Goal: Task Accomplishment & Management: Use online tool/utility

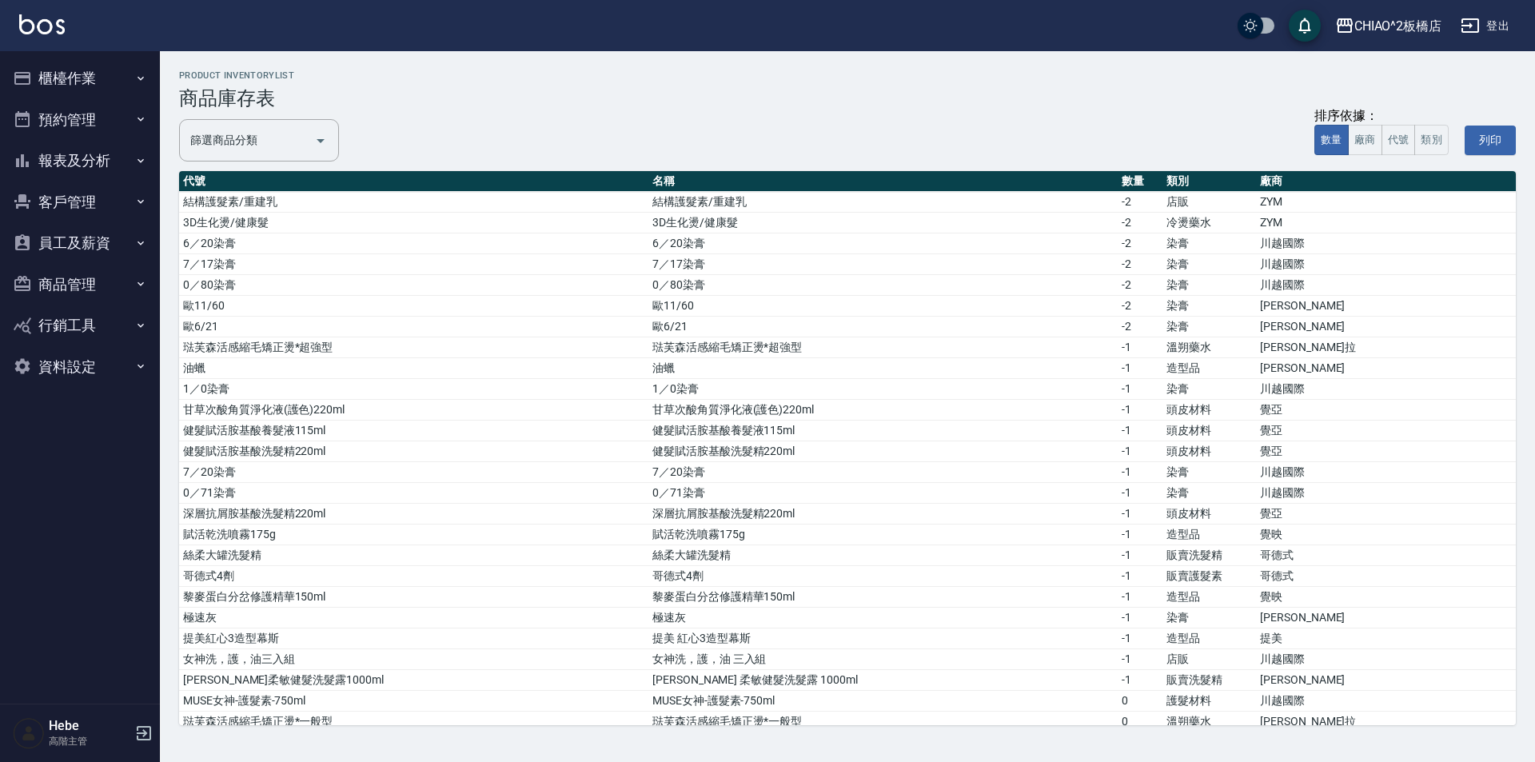
click at [47, 74] on button "櫃檯作業" at bounding box center [79, 79] width 147 height 42
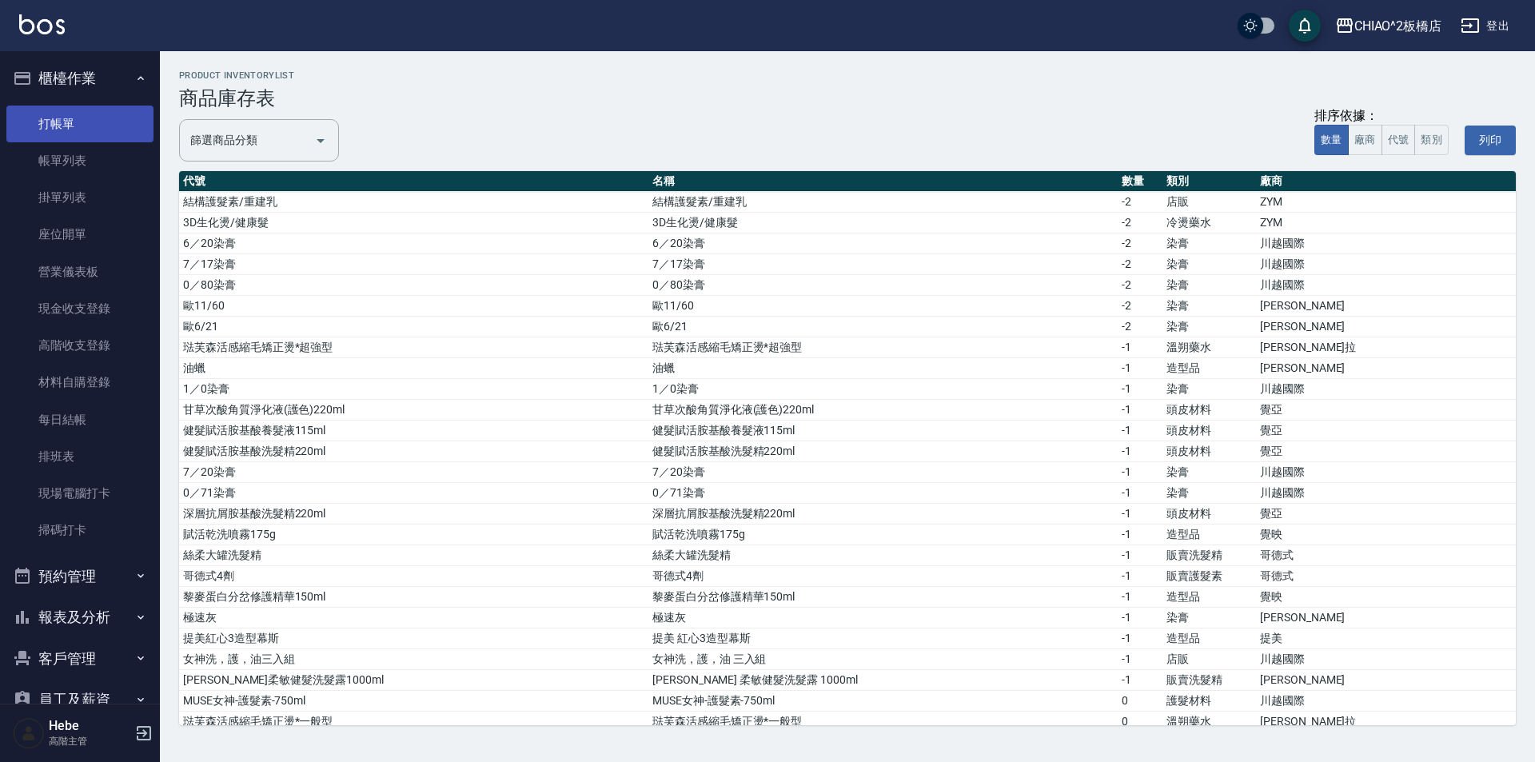
click at [90, 127] on link "打帳單" at bounding box center [79, 124] width 147 height 37
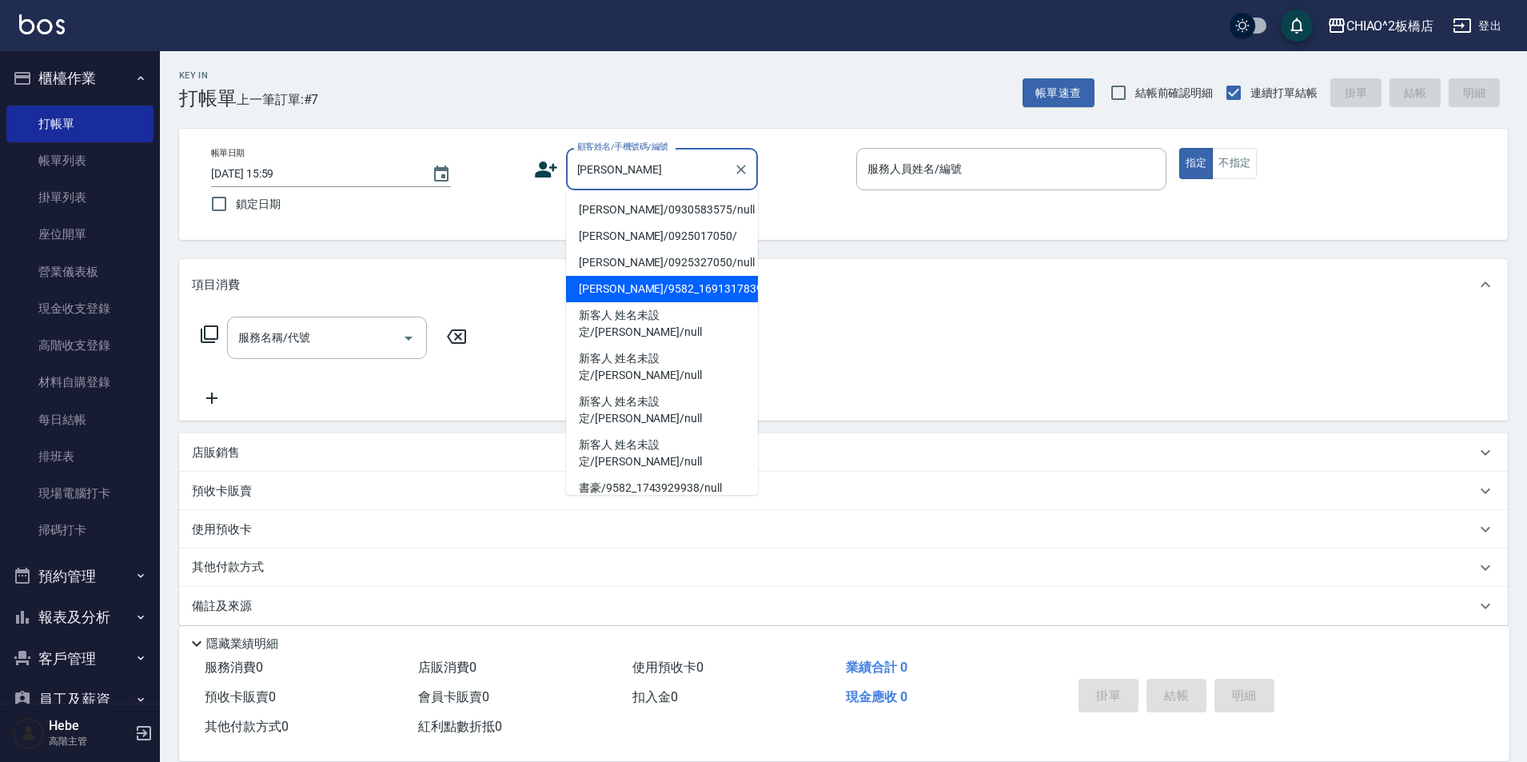
click at [722, 284] on li "[PERSON_NAME]/9582_1691317839/null" at bounding box center [662, 289] width 192 height 26
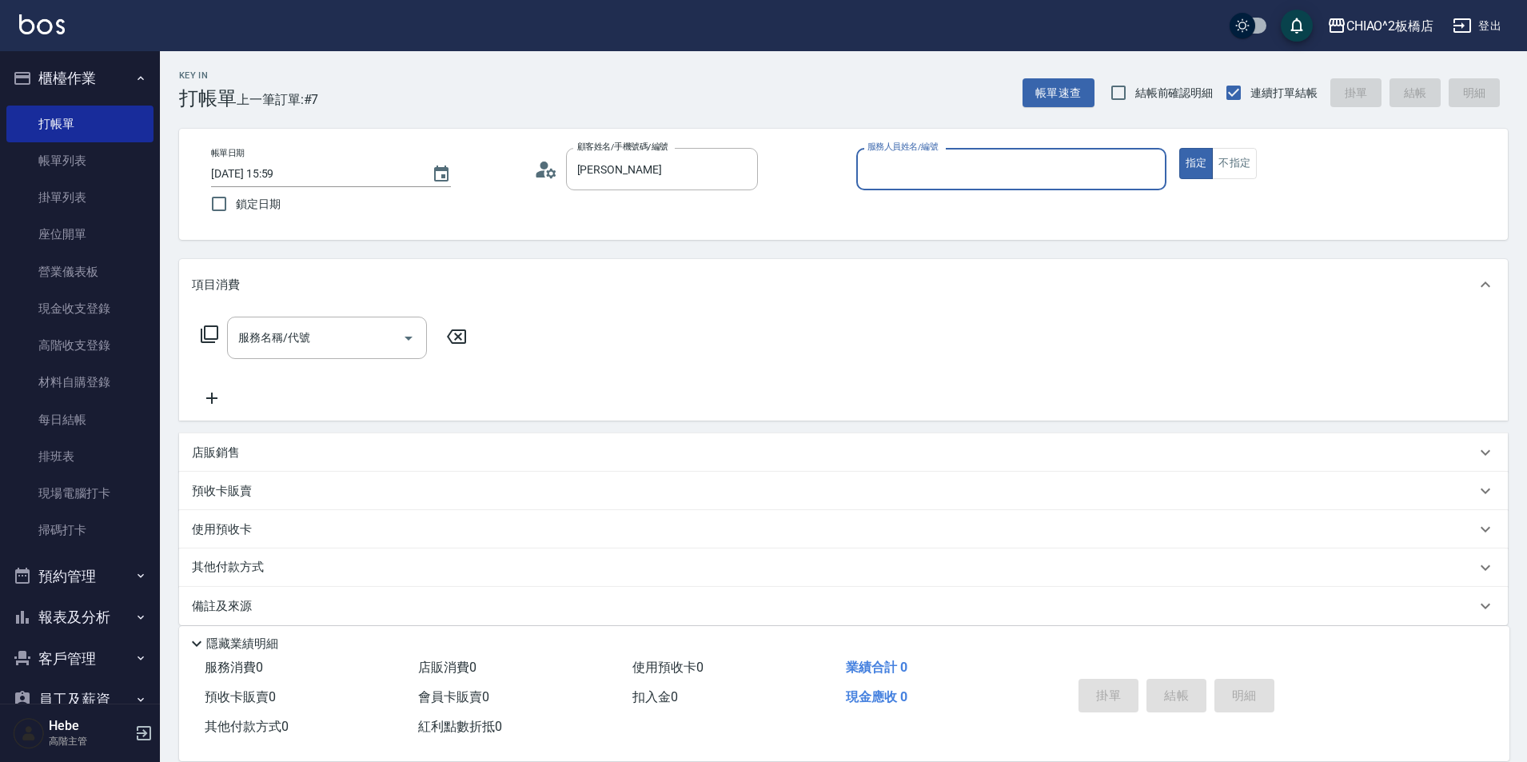
type input "[PERSON_NAME]/9582_1691317839/null"
type input "MINI(無代號)"
click at [383, 341] on input "服務名稱/代號" at bounding box center [314, 338] width 161 height 28
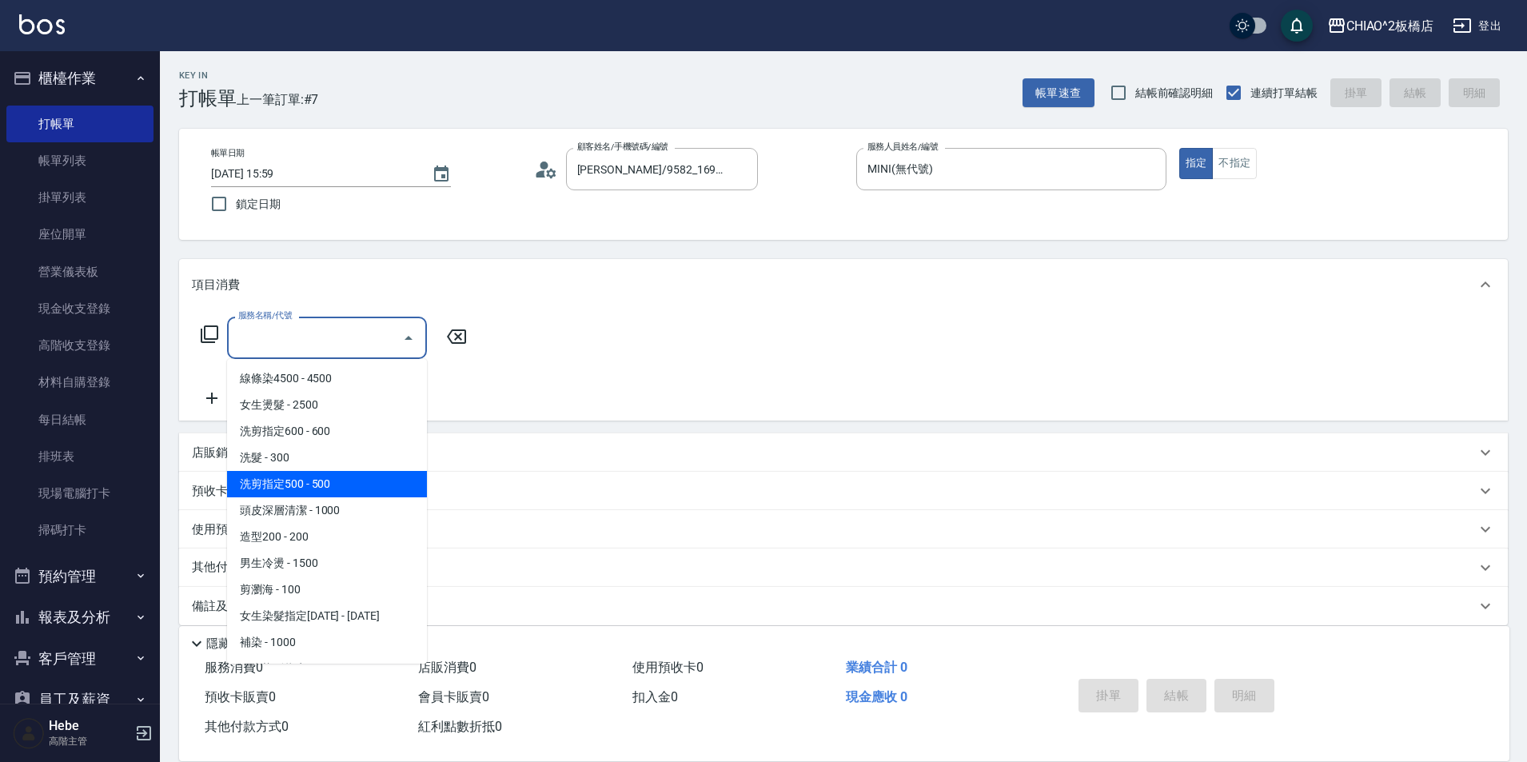
click at [335, 475] on span "洗剪指定500 - 500" at bounding box center [327, 484] width 200 height 26
type input "洗剪指定500(96681)"
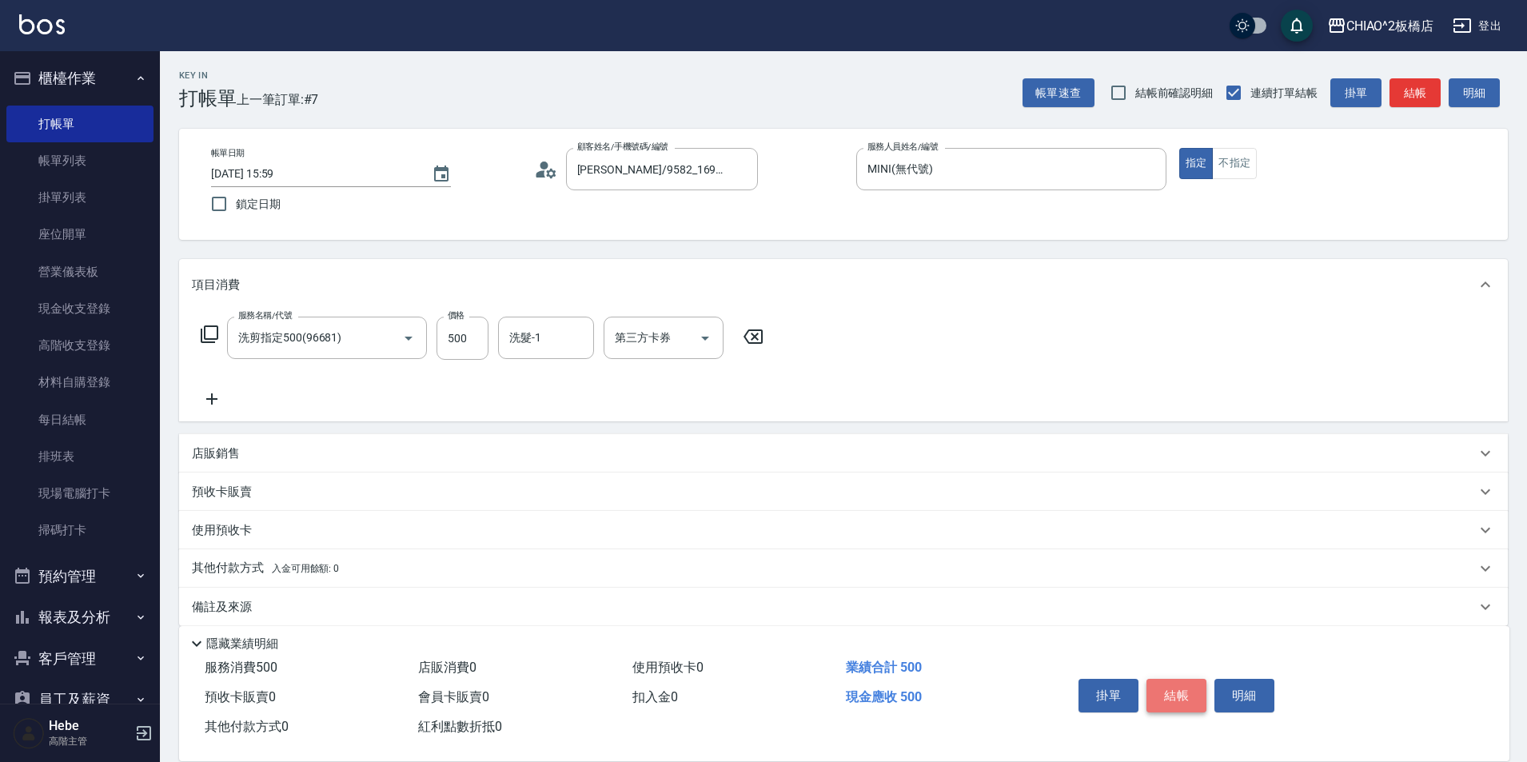
click at [765, 689] on button "結帳" at bounding box center [1176, 696] width 60 height 34
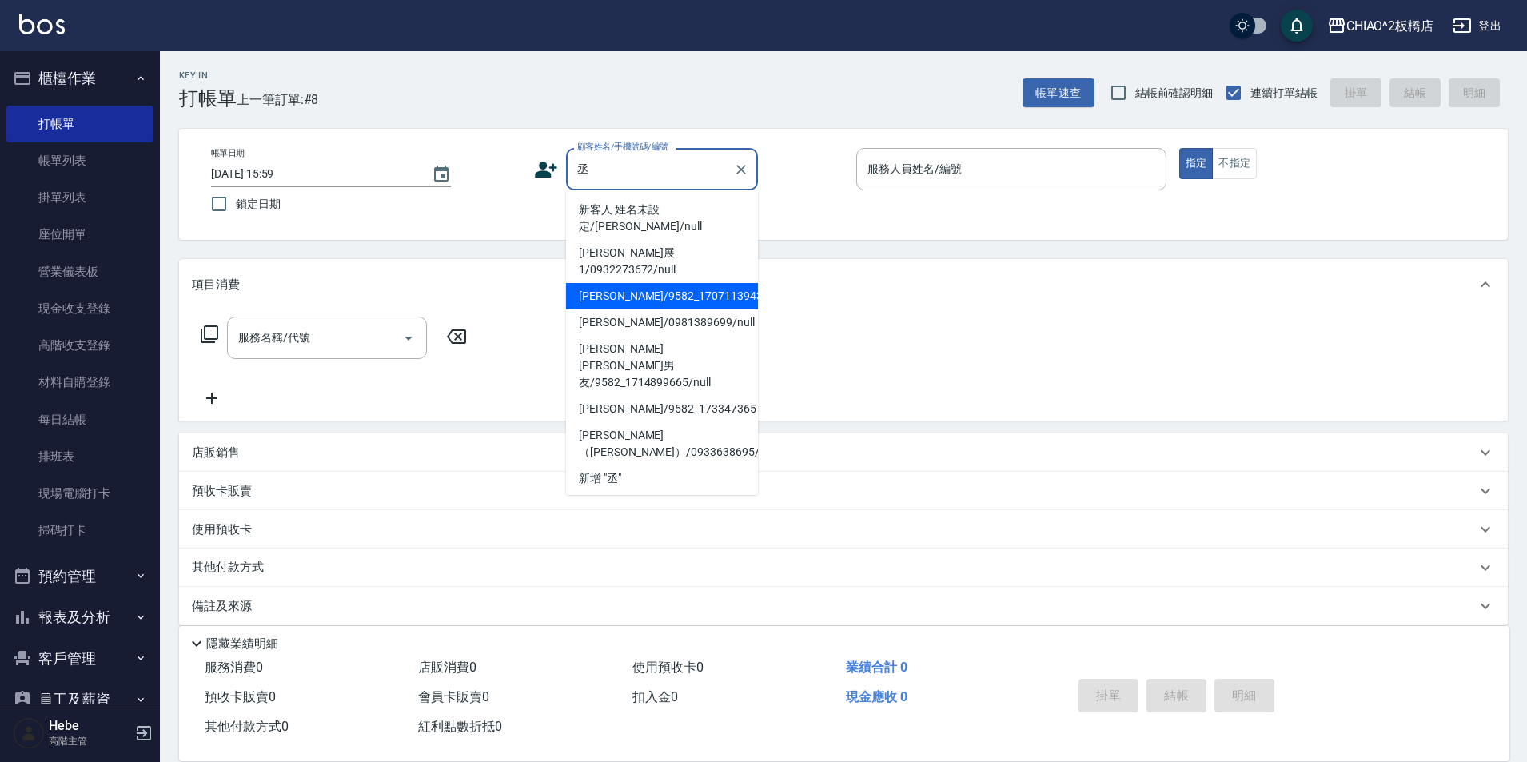
click at [683, 283] on li "[PERSON_NAME]/9582_1707113943/null" at bounding box center [662, 296] width 192 height 26
type input "[PERSON_NAME]/9582_1707113943/null"
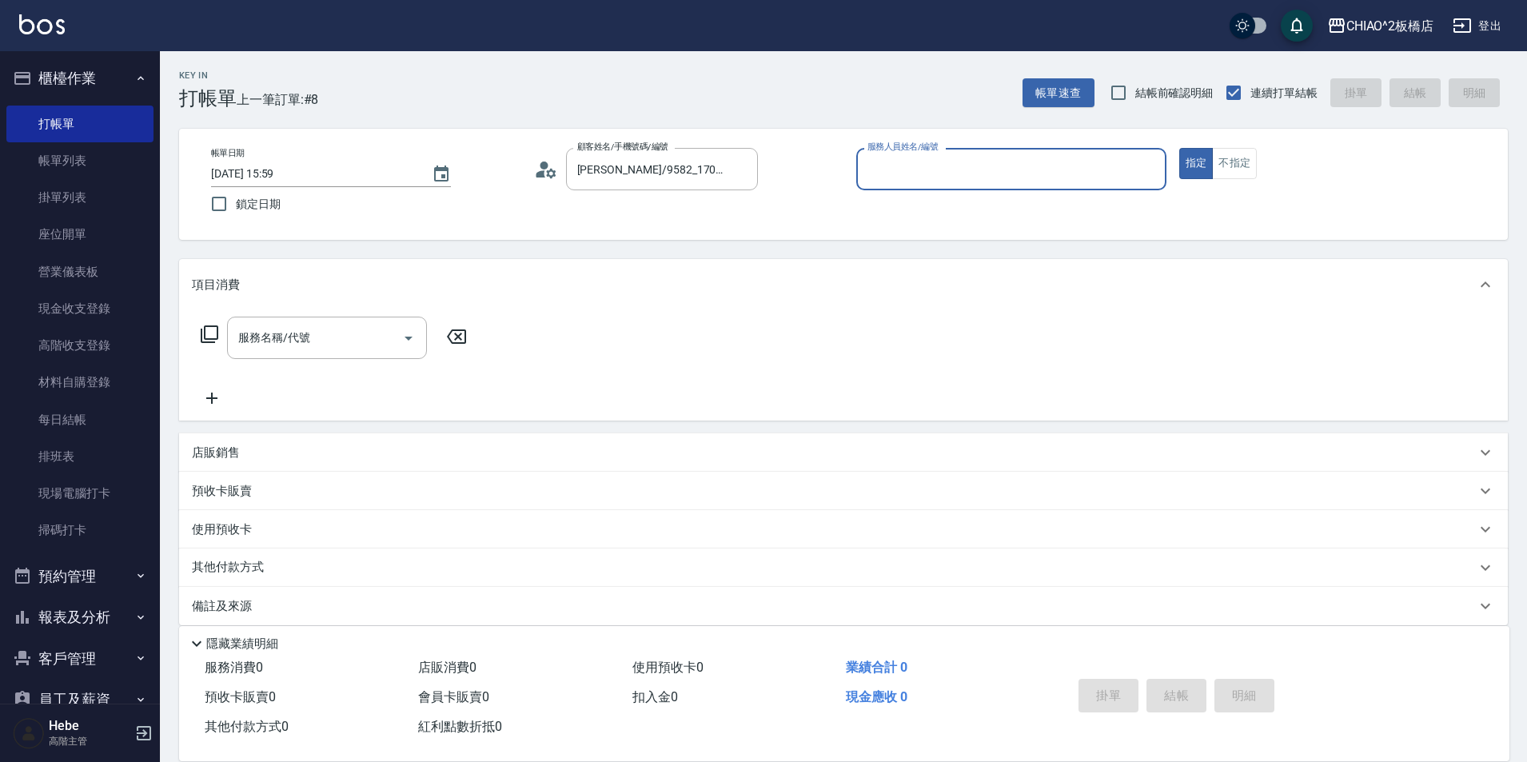
type input "Hebe(無代號)"
click at [319, 341] on input "服務名稱/代號" at bounding box center [314, 338] width 161 height 28
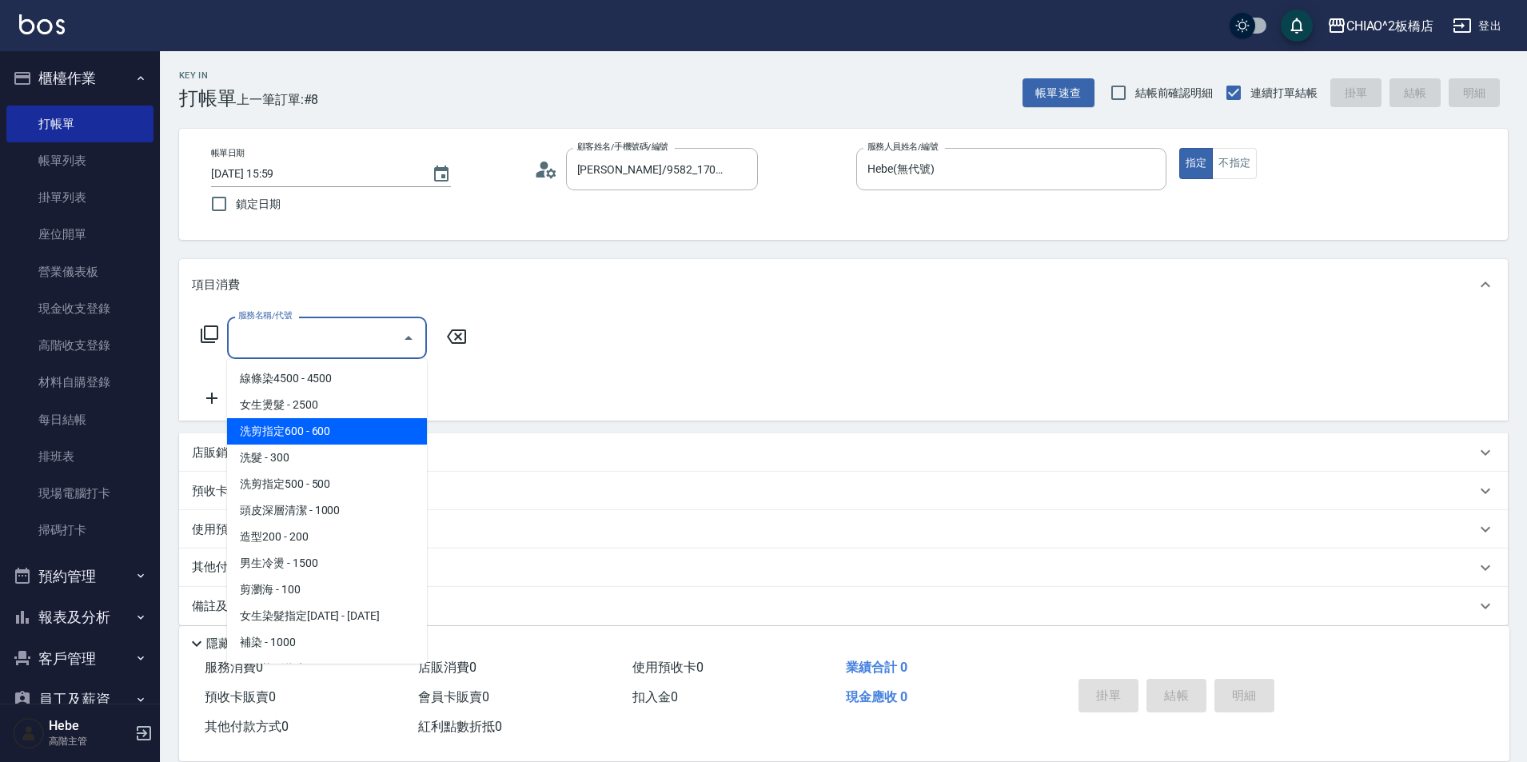
click at [343, 434] on span "洗剪指定600 - 600" at bounding box center [327, 431] width 200 height 26
type input "洗剪指定600(96678)"
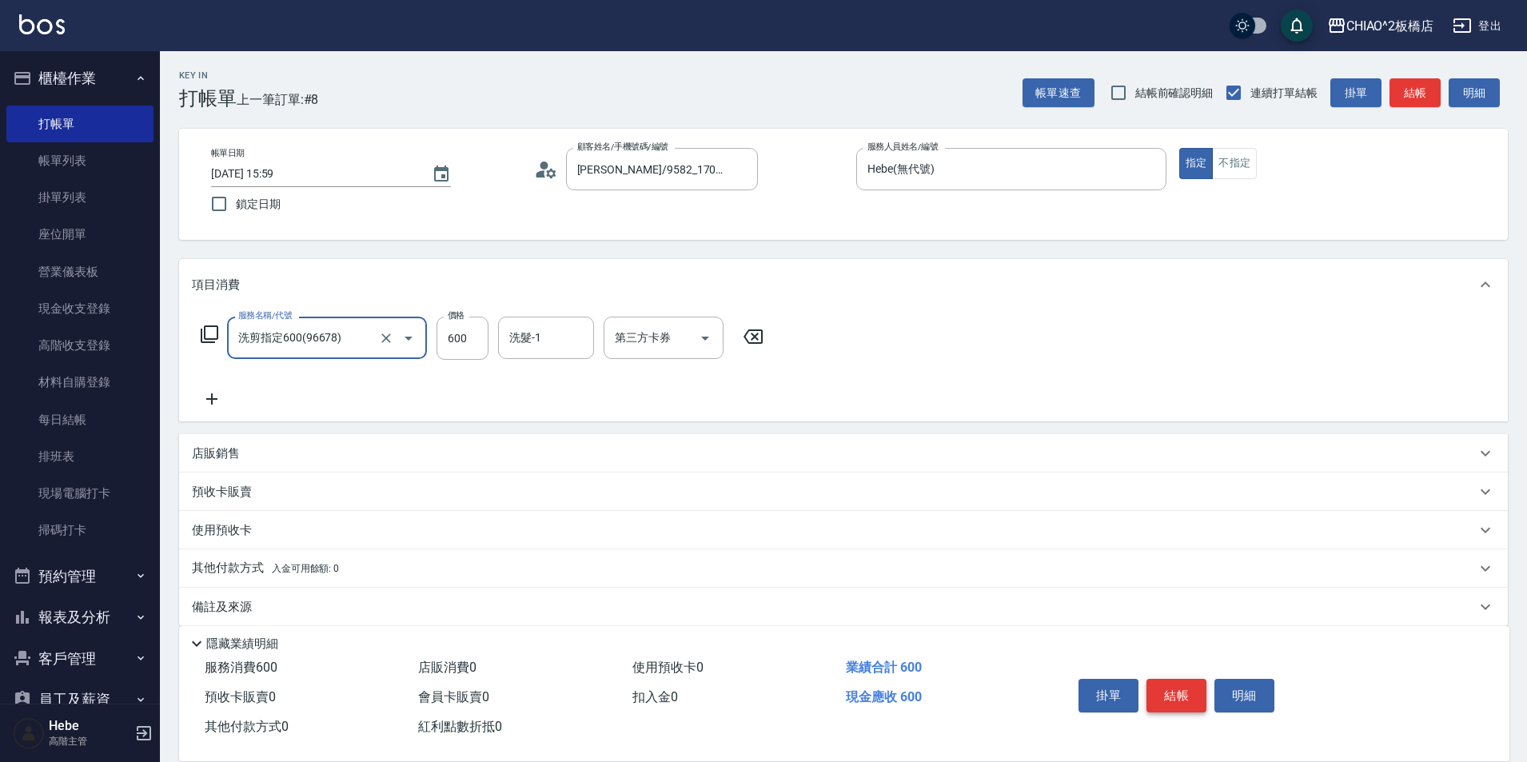
click at [765, 680] on button "結帳" at bounding box center [1176, 696] width 60 height 34
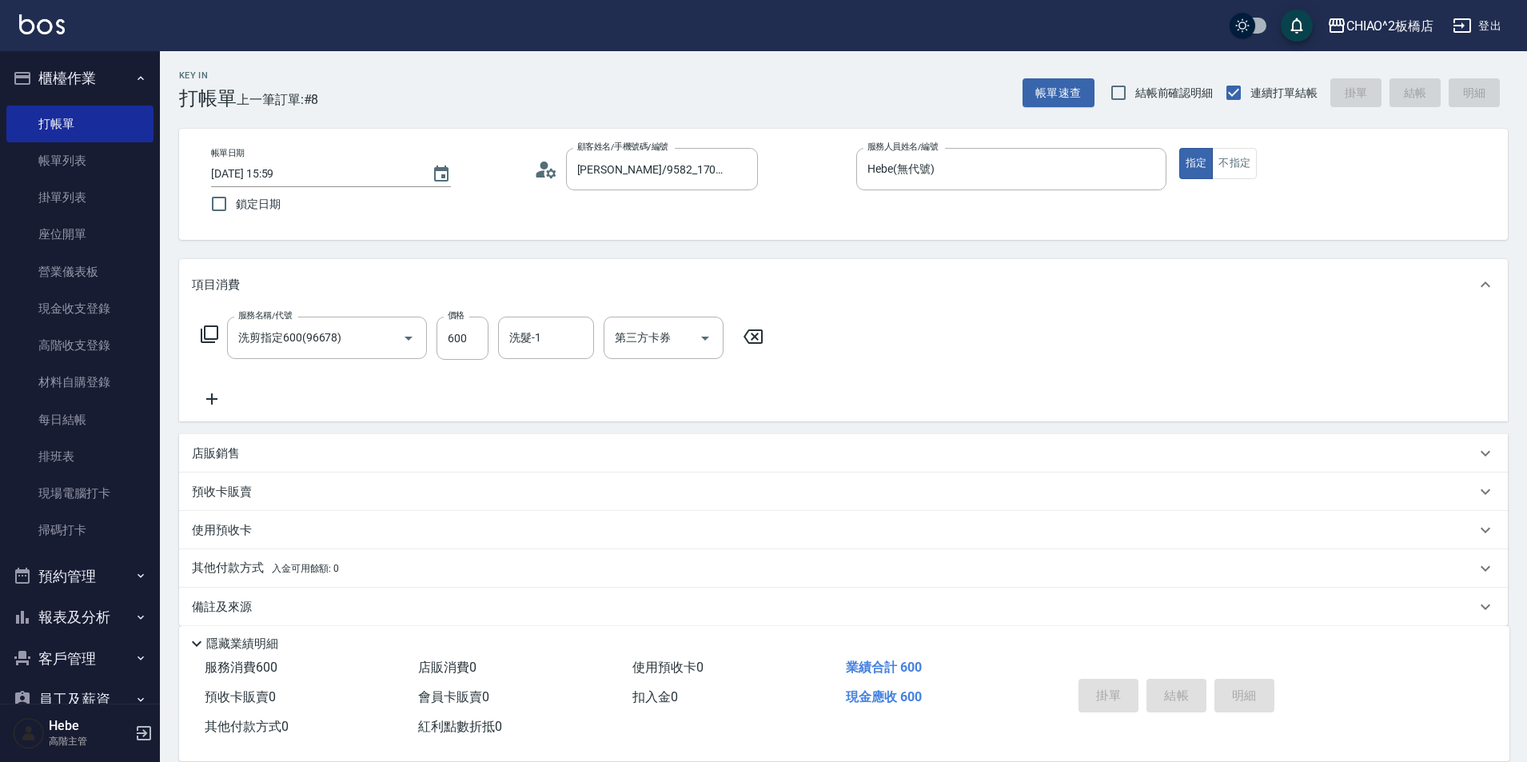
type input "[DATE] 16:57"
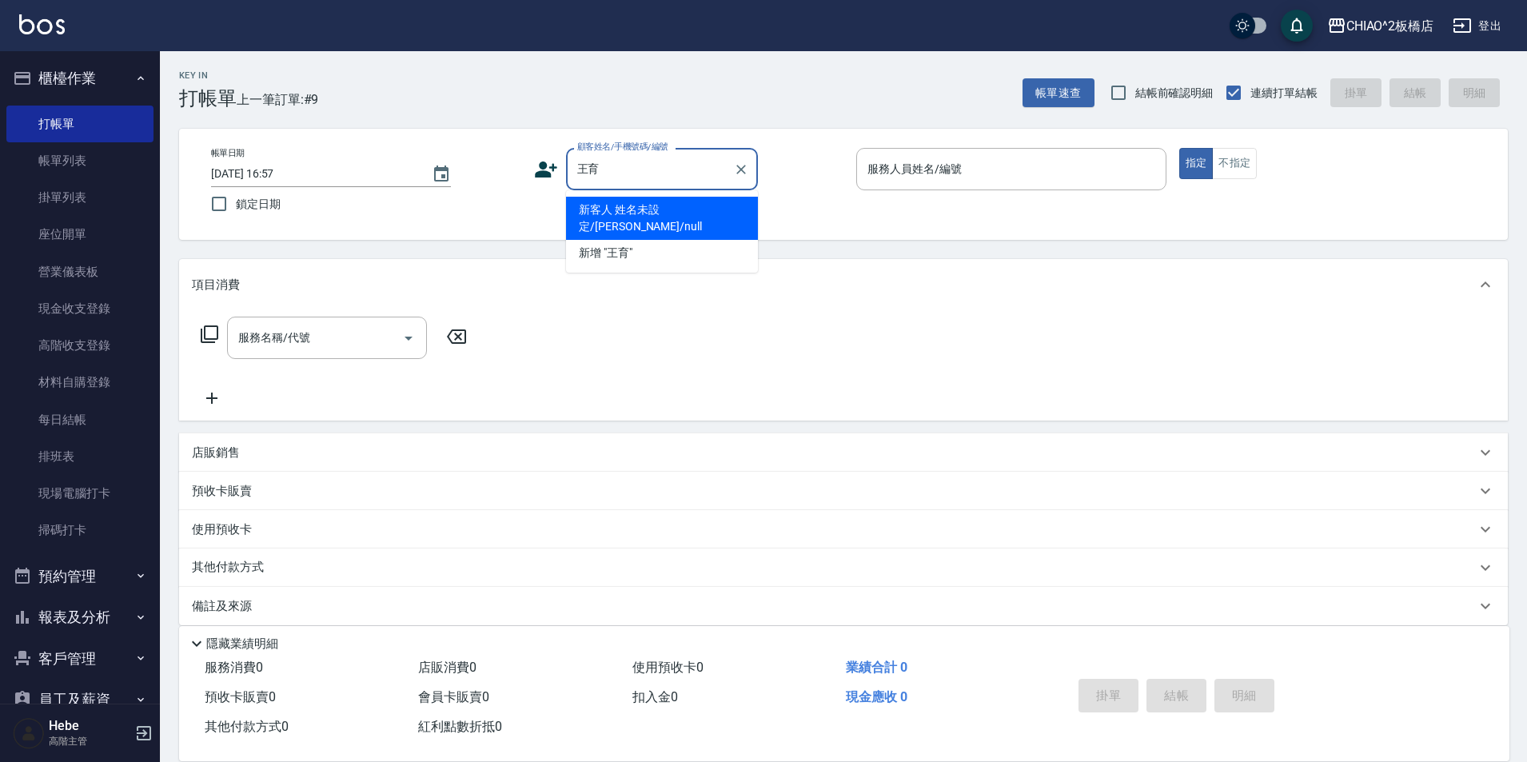
click at [672, 205] on li "新客人 姓名未設定/[PERSON_NAME]/null" at bounding box center [662, 218] width 192 height 43
type input "新客人 姓名未設定/[PERSON_NAME]/null"
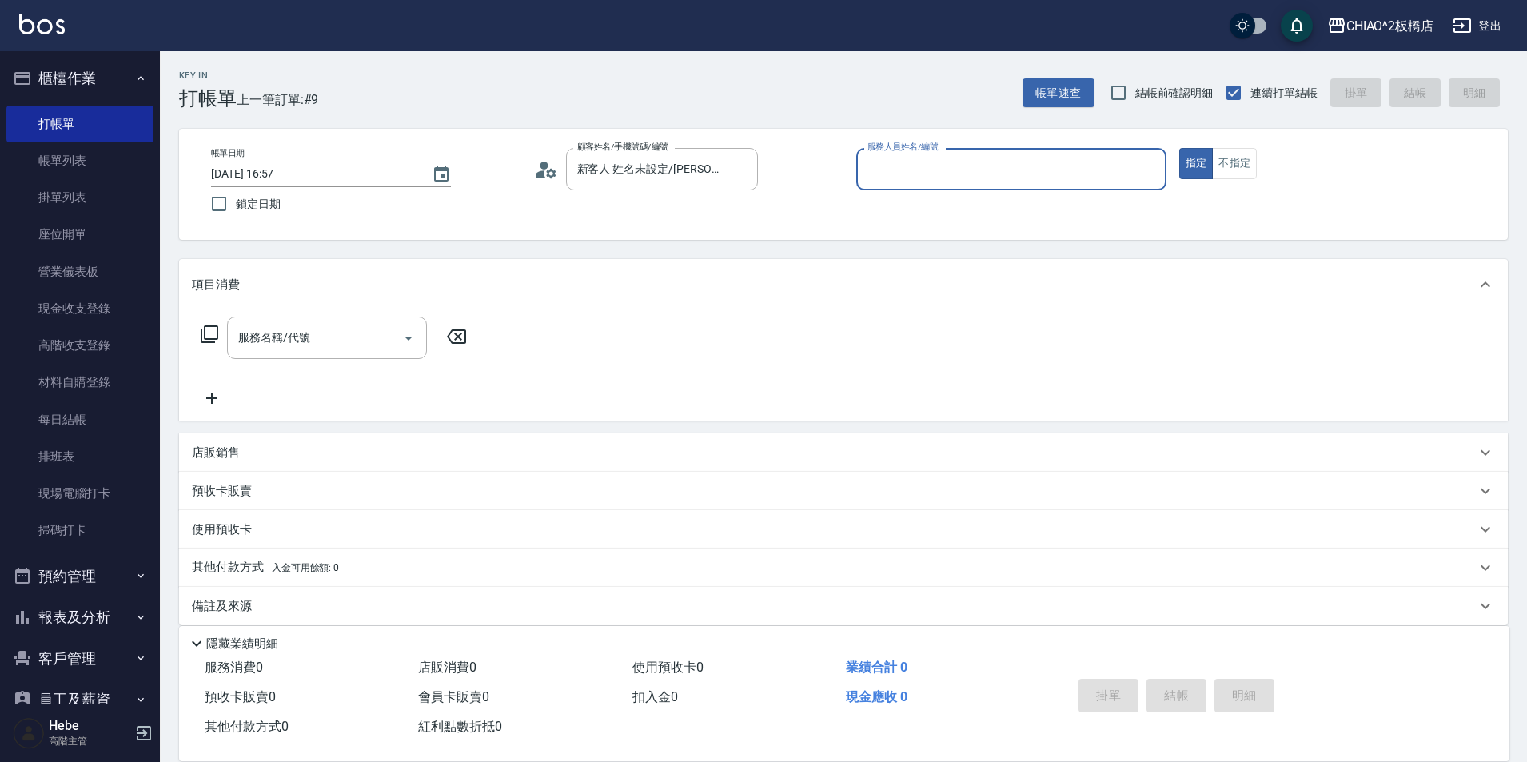
click at [765, 181] on input "服務人員姓名/編號" at bounding box center [1011, 169] width 296 height 28
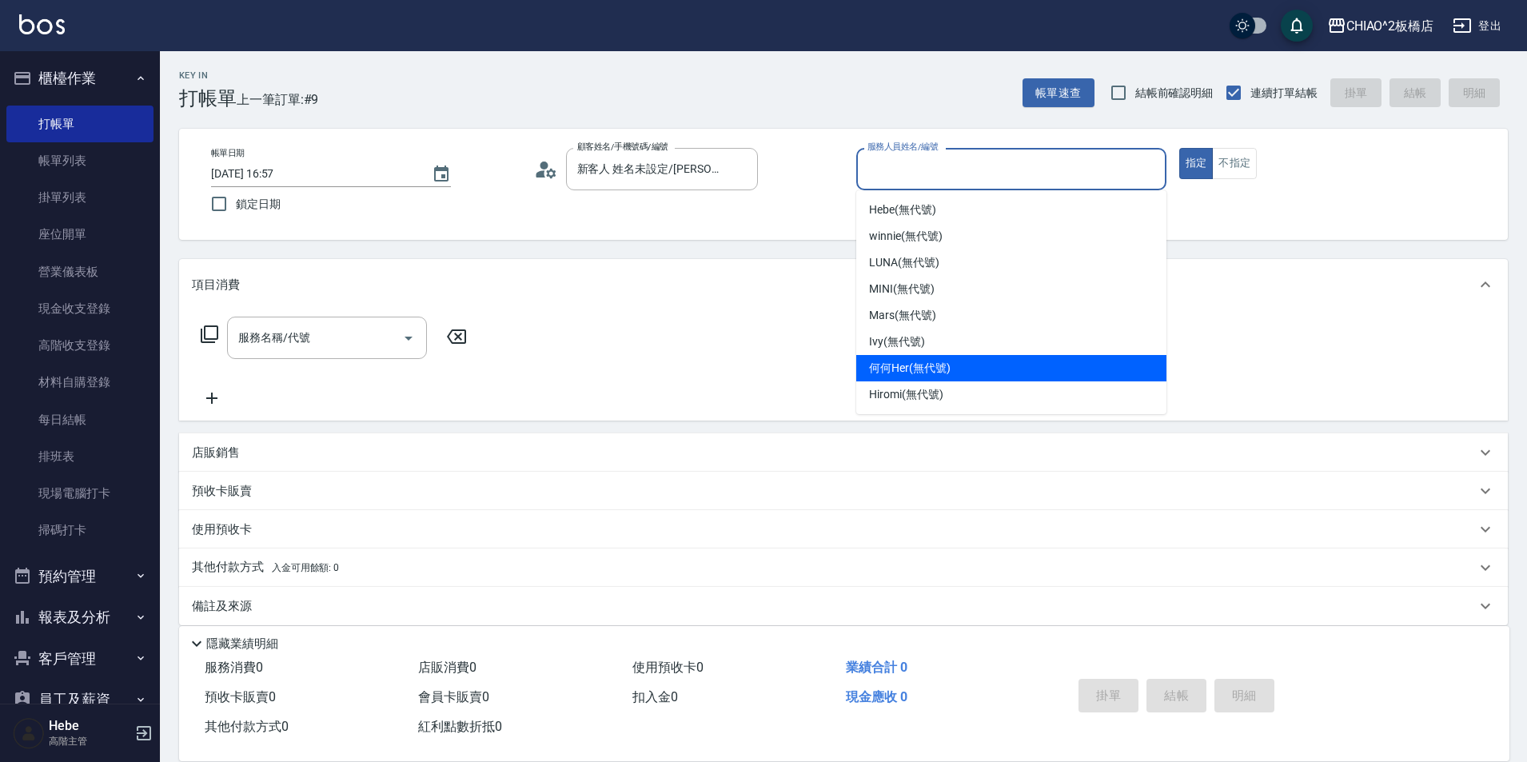
click at [765, 359] on div "何何Her (無代號)" at bounding box center [1011, 368] width 310 height 26
type input "何何Her (無代號)"
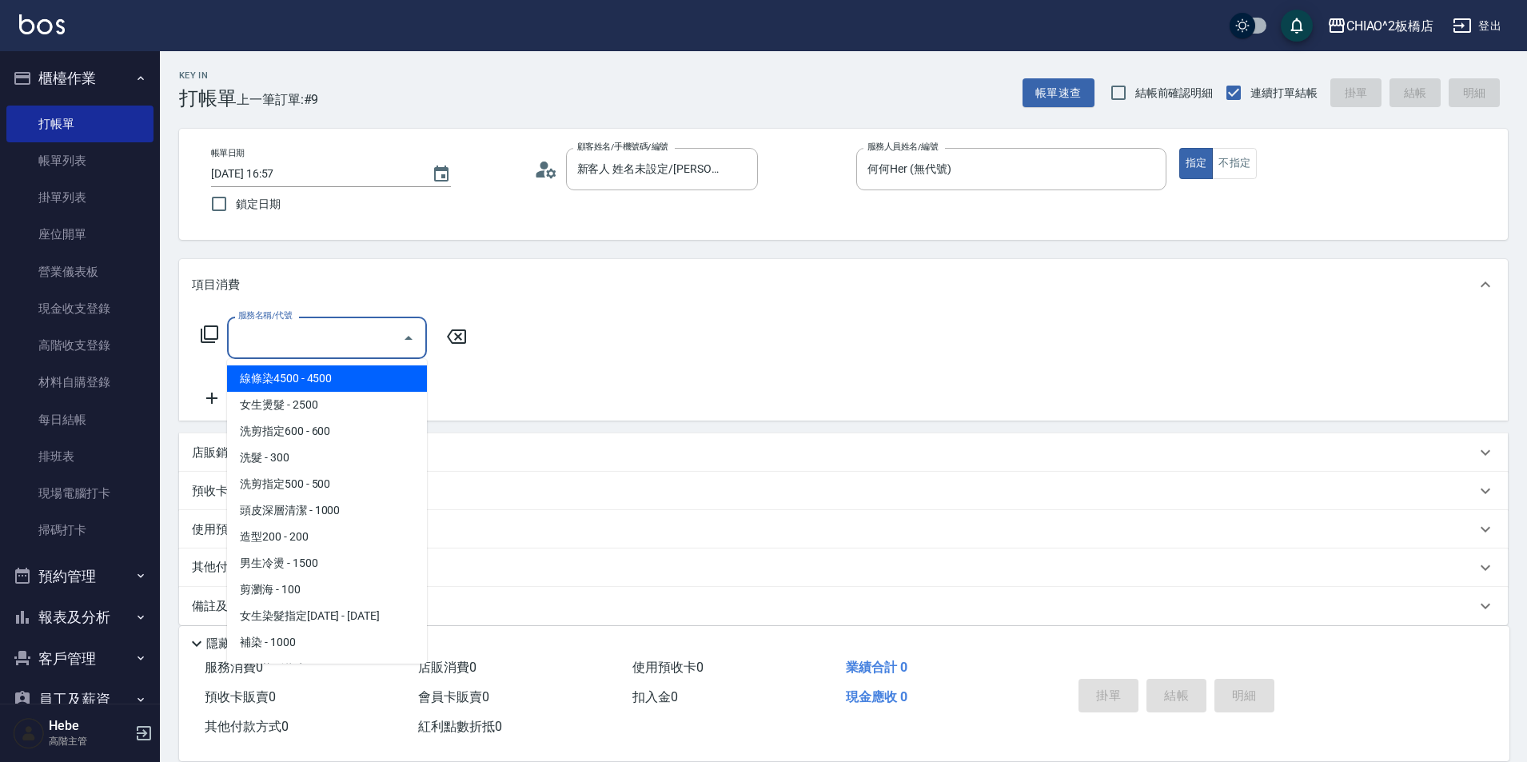
click at [295, 330] on div "服務名稱/代號 服務名稱/代號" at bounding box center [327, 338] width 200 height 42
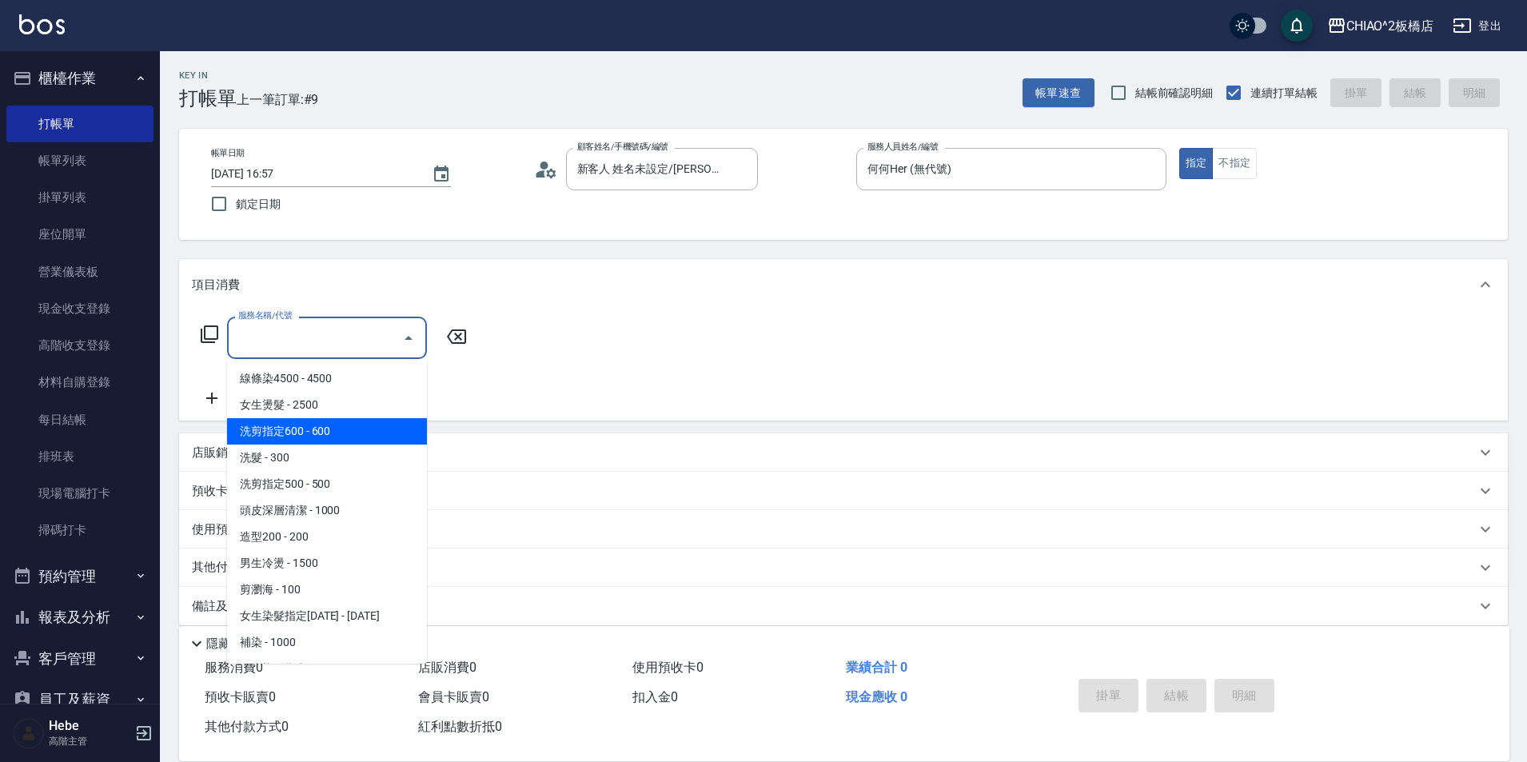
click at [361, 429] on span "洗剪指定600 - 600" at bounding box center [327, 431] width 200 height 26
type input "洗剪指定600(96678)"
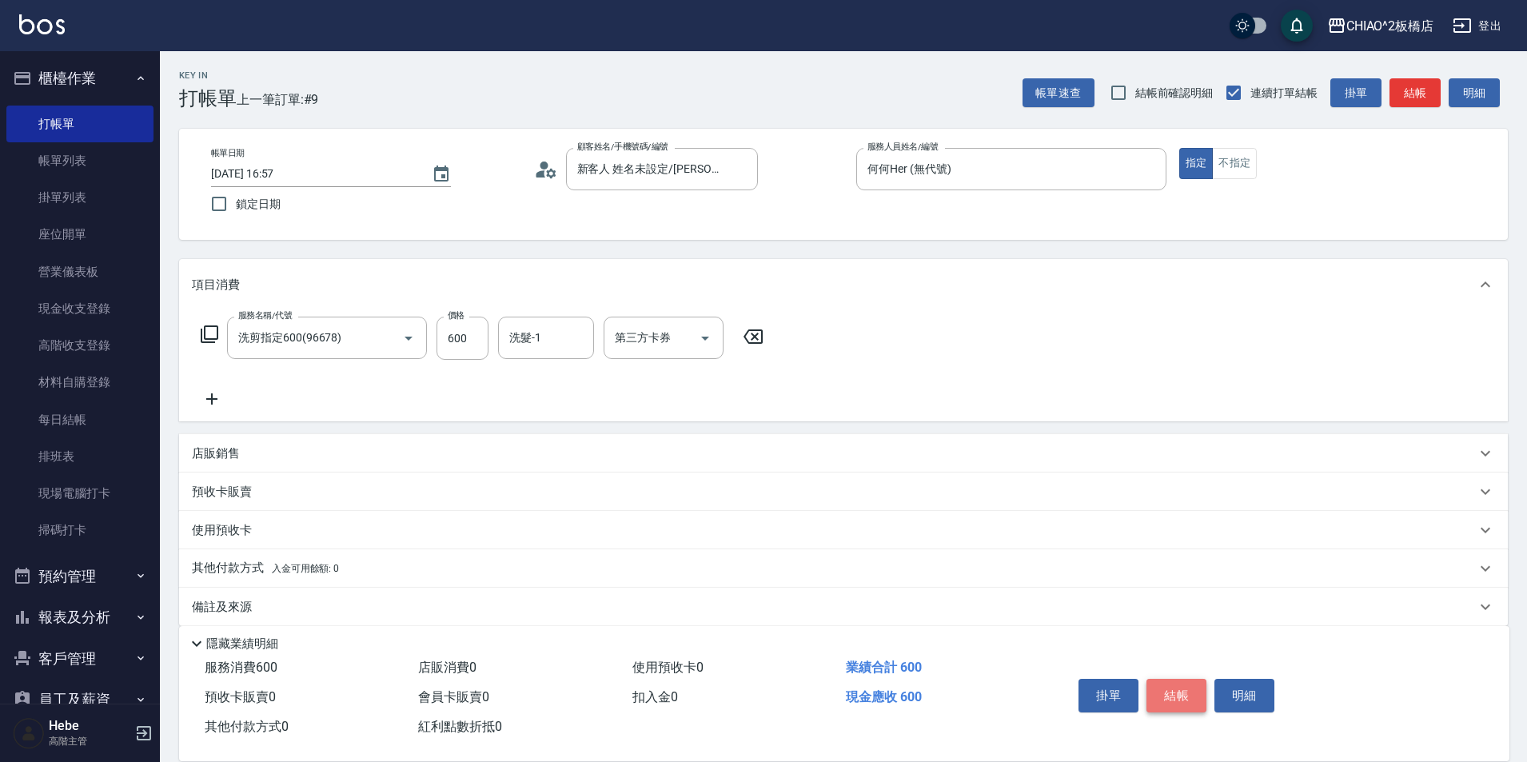
click at [765, 685] on button "結帳" at bounding box center [1176, 696] width 60 height 34
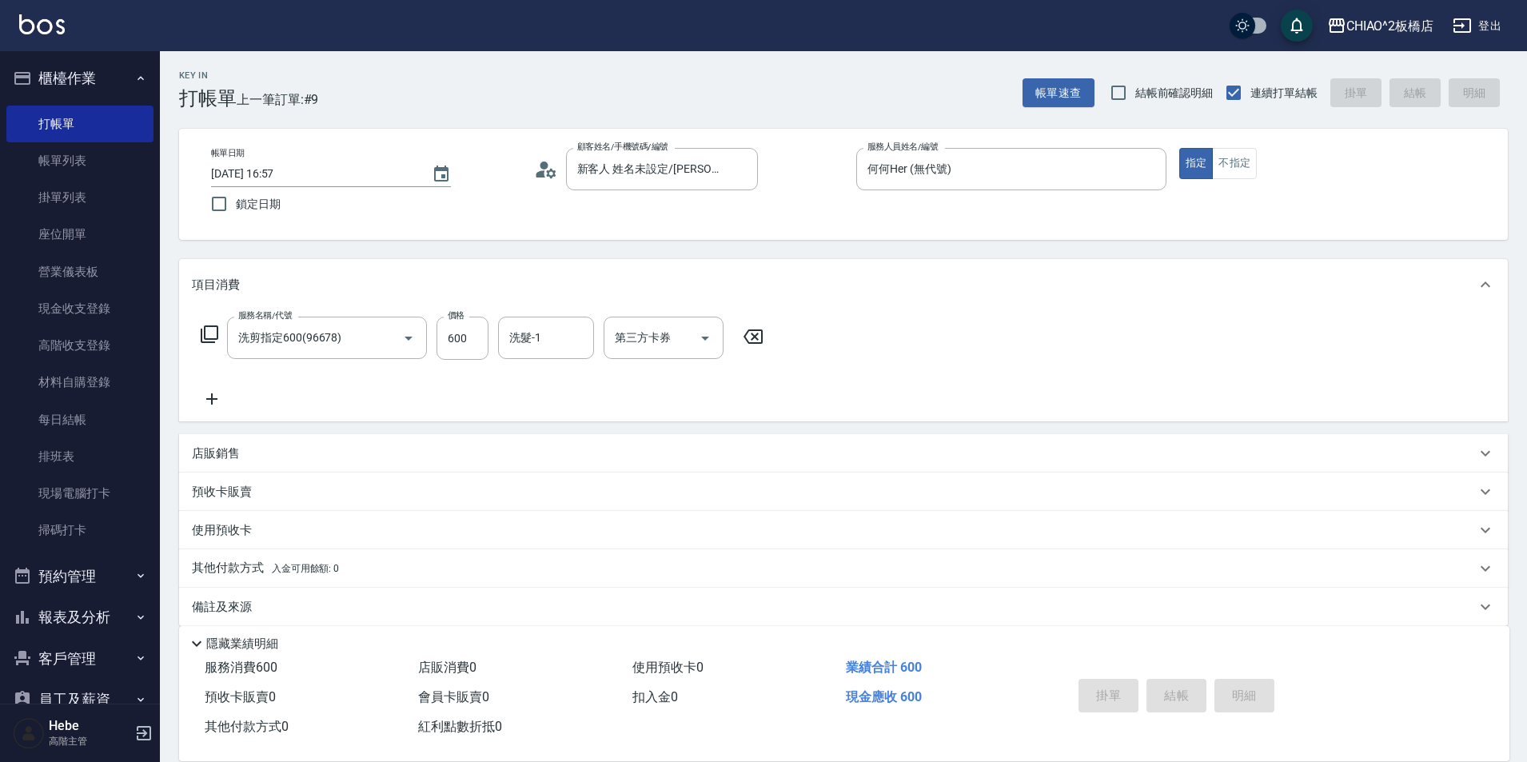
type input "[DATE] 16:58"
